Goal: Transaction & Acquisition: Download file/media

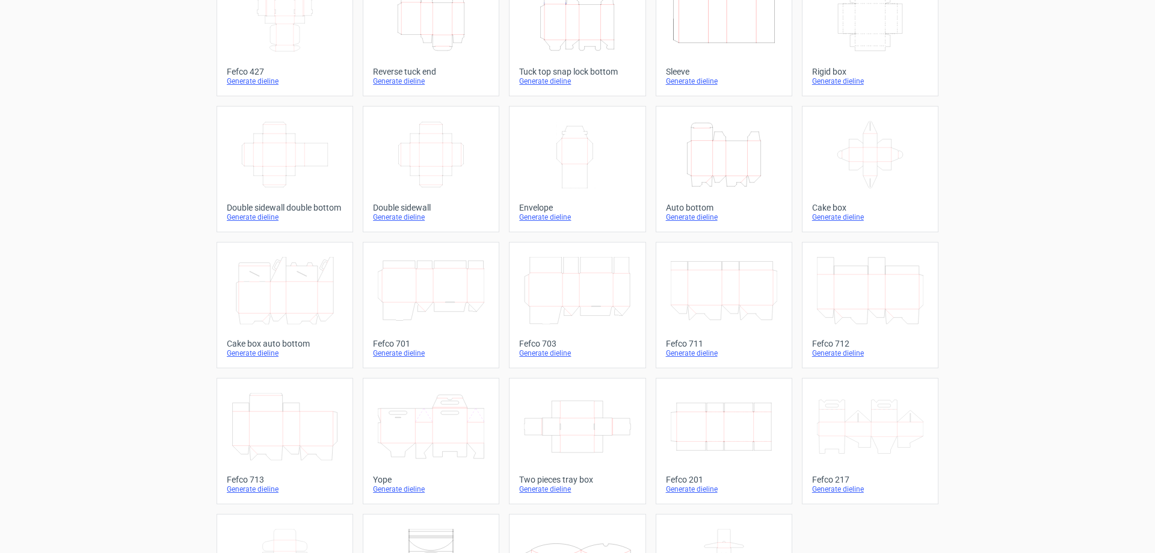
scroll to position [180, 0]
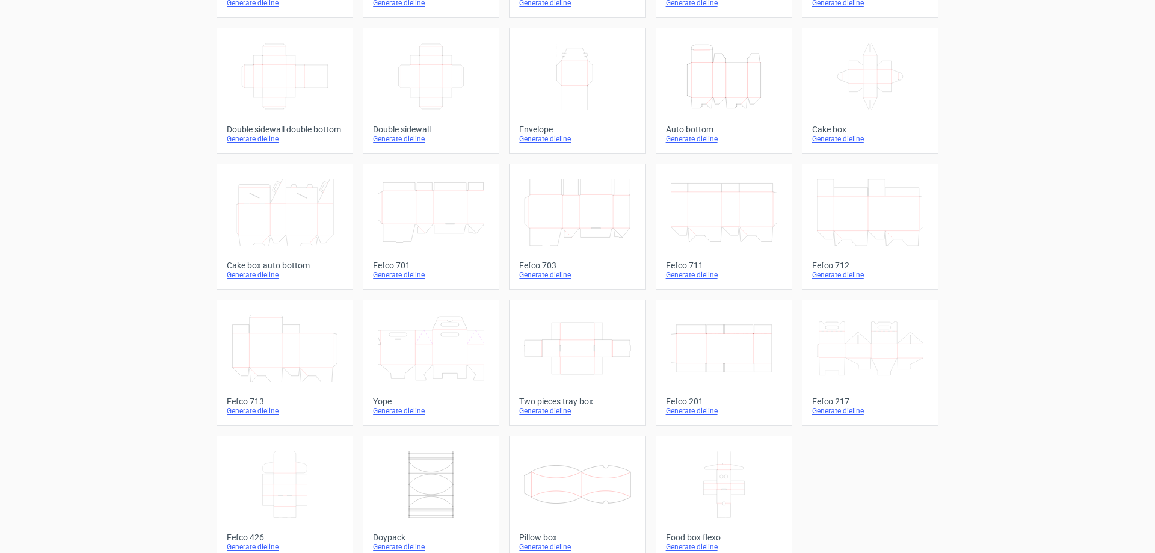
click at [700, 345] on icon "Width Depth Height" at bounding box center [724, 348] width 106 height 67
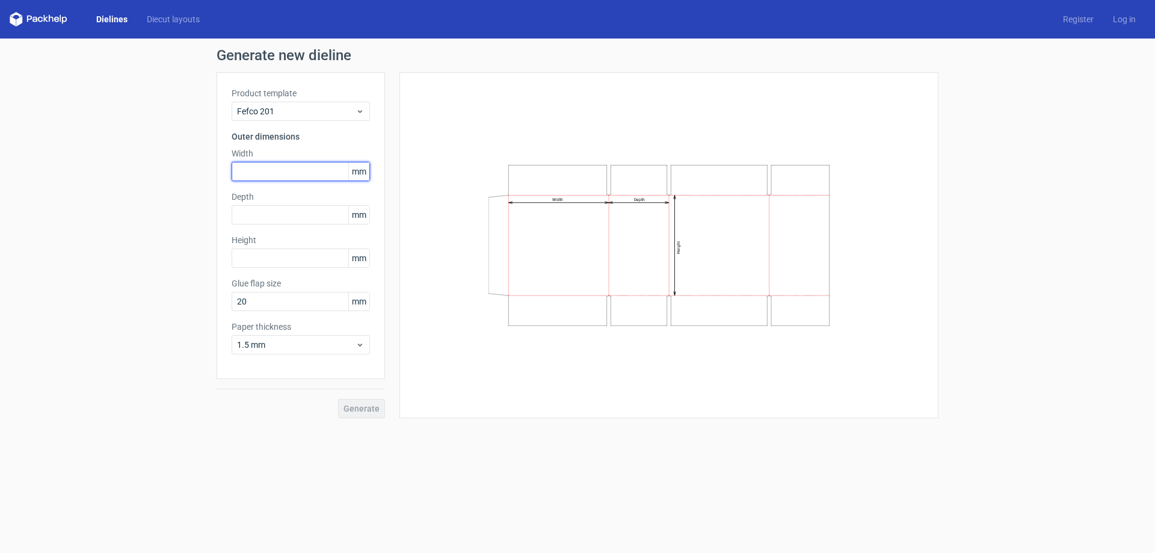
click at [239, 170] on input "text" at bounding box center [301, 171] width 138 height 19
type input "330"
type input "300"
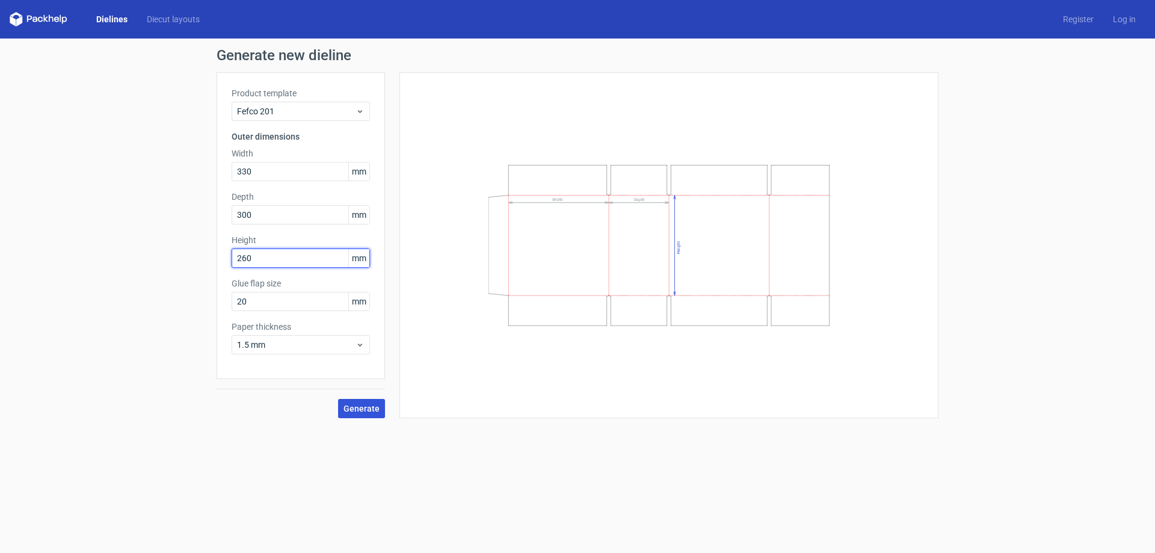
type input "260"
click at [365, 407] on span "Generate" at bounding box center [362, 408] width 36 height 8
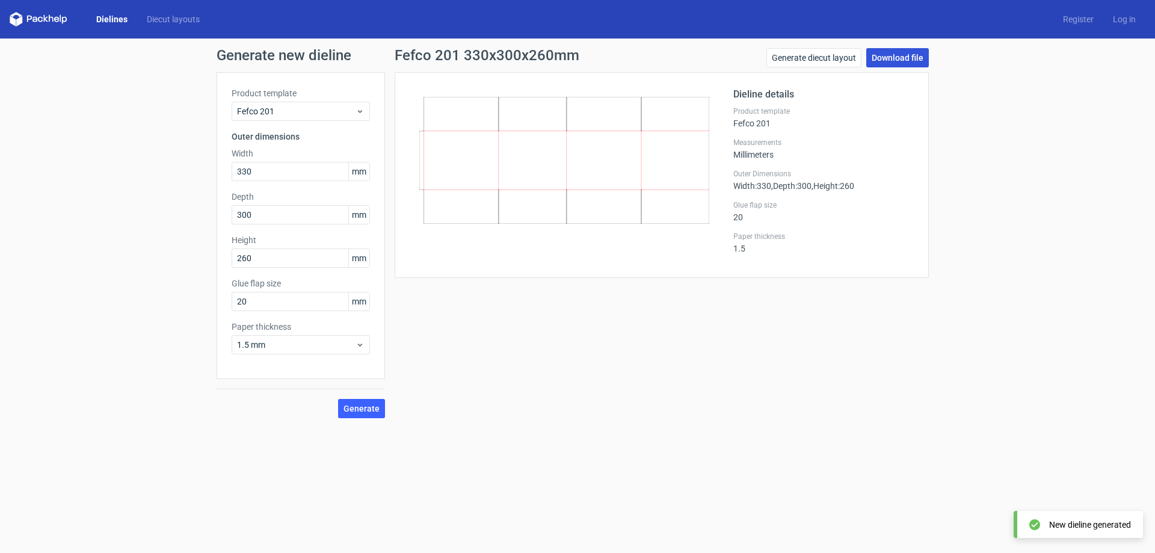
click at [899, 58] on link "Download file" at bounding box center [897, 57] width 63 height 19
